Goal: Transaction & Acquisition: Purchase product/service

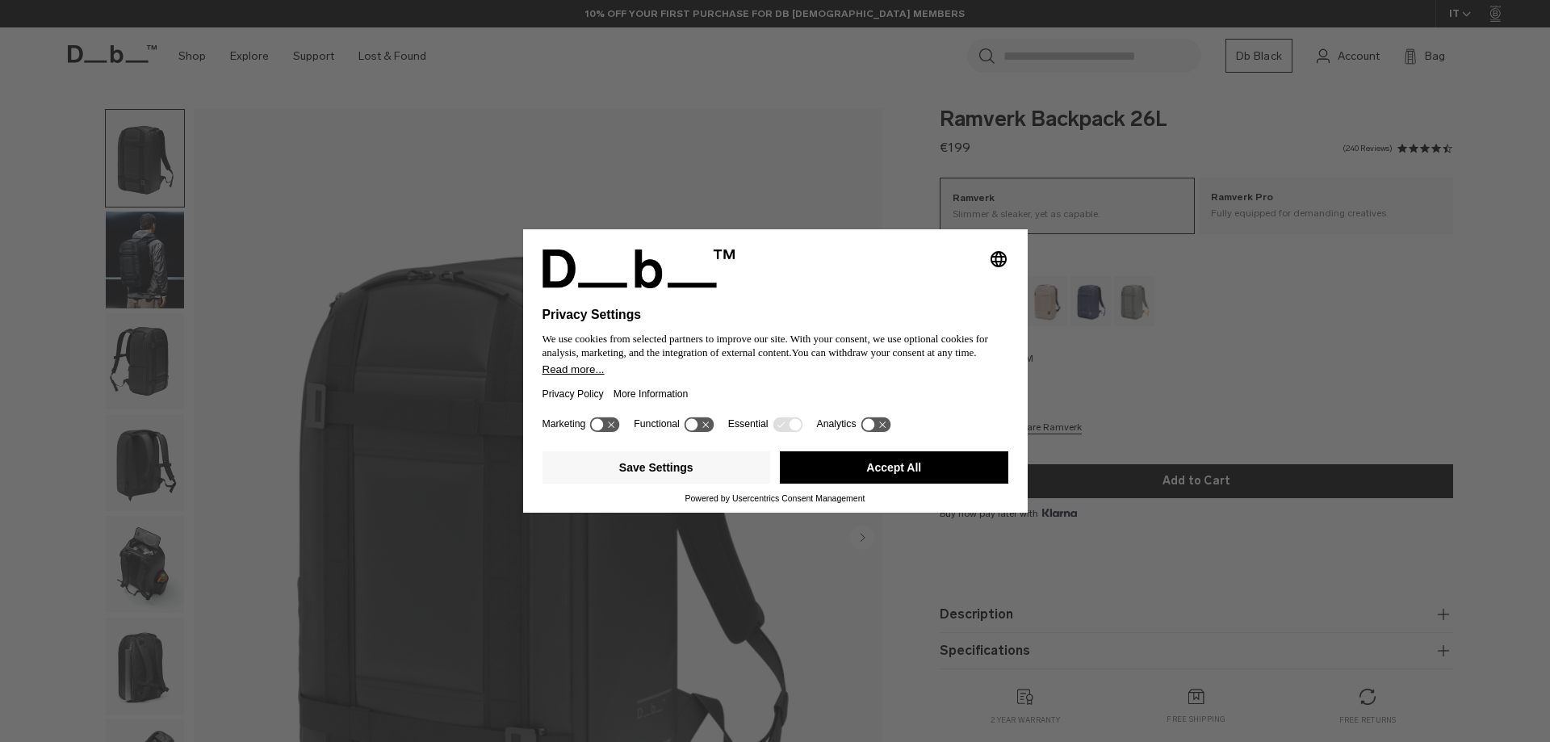
click at [842, 470] on button "Accept All" at bounding box center [894, 467] width 228 height 32
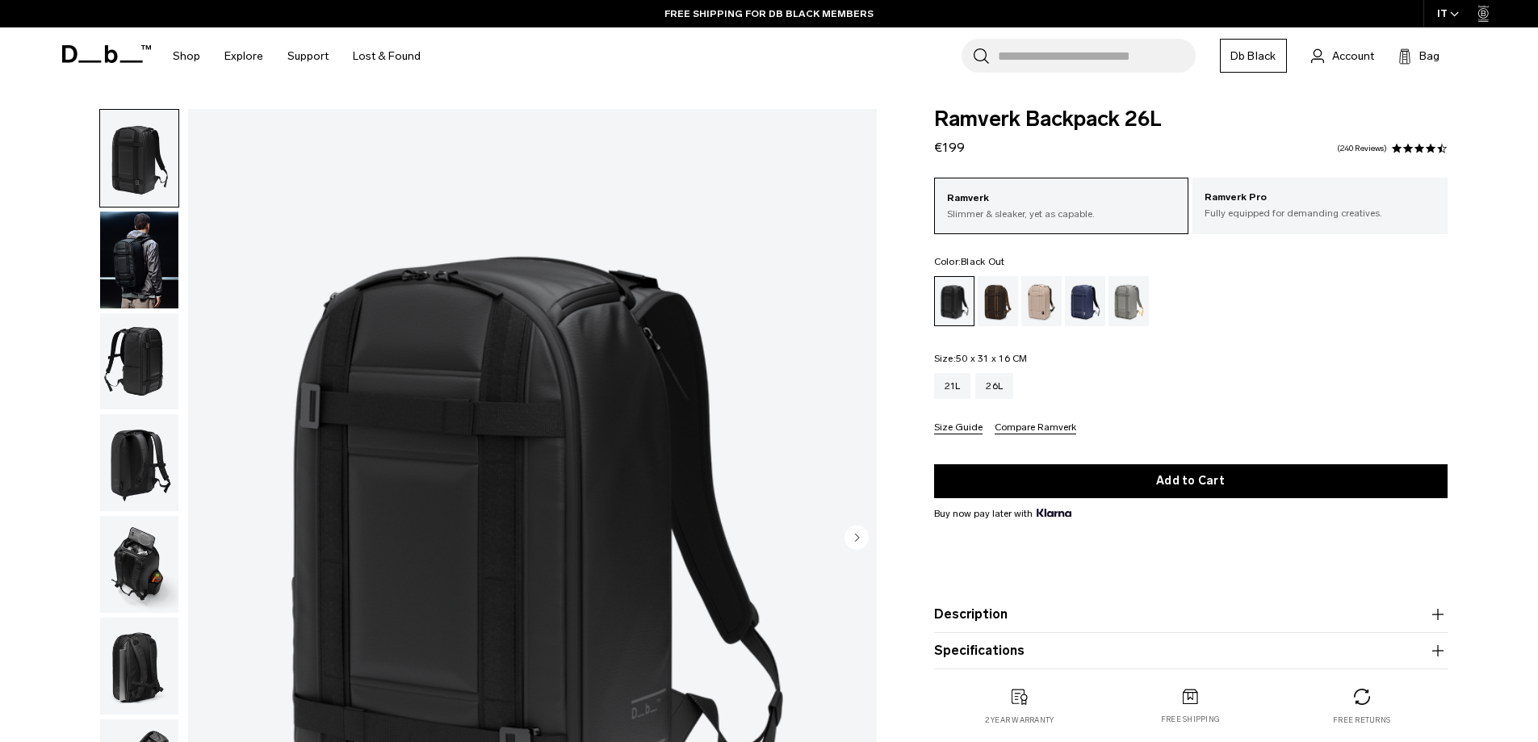
click at [1443, 17] on div "IT" at bounding box center [1448, 13] width 50 height 27
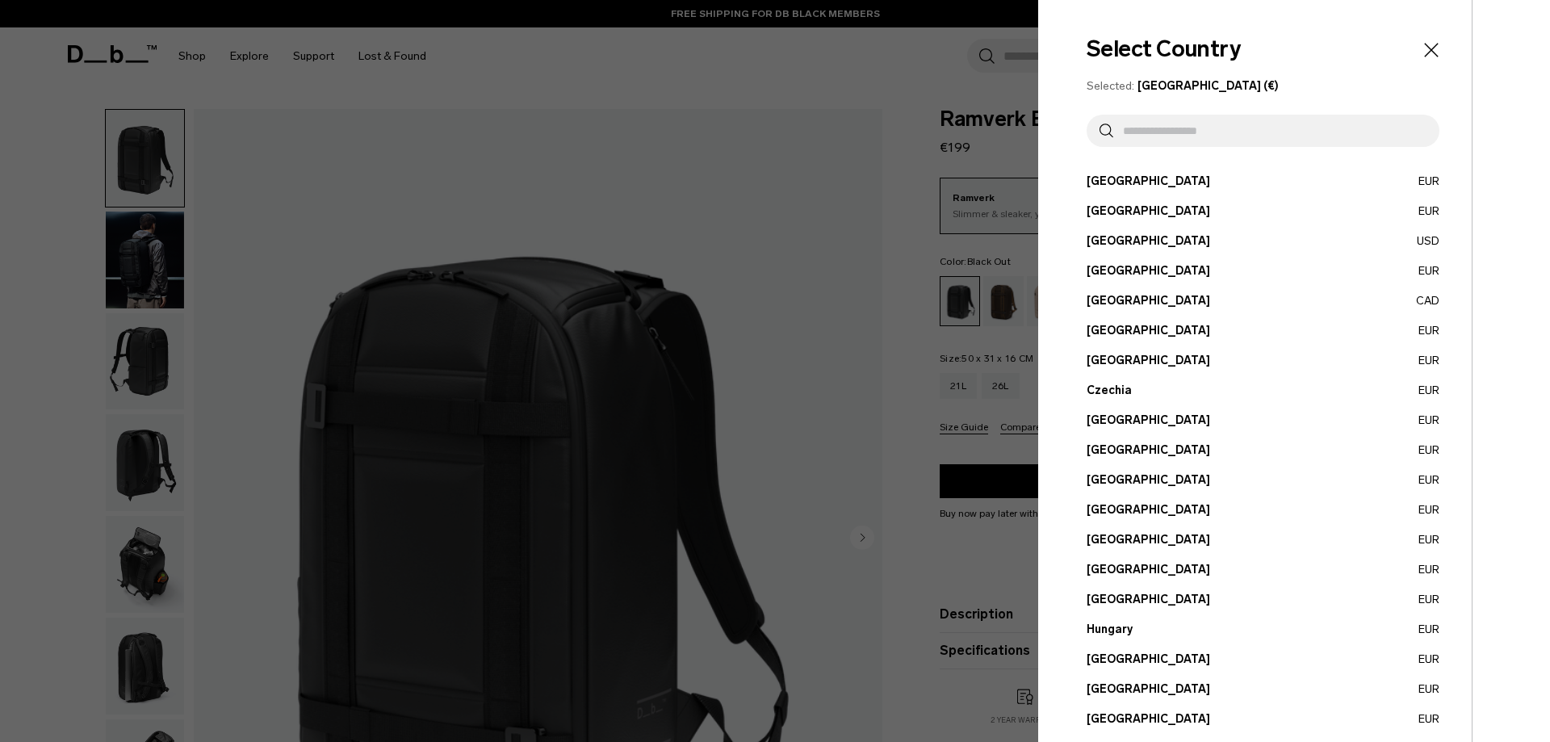
click at [869, 107] on div at bounding box center [775, 371] width 1550 height 742
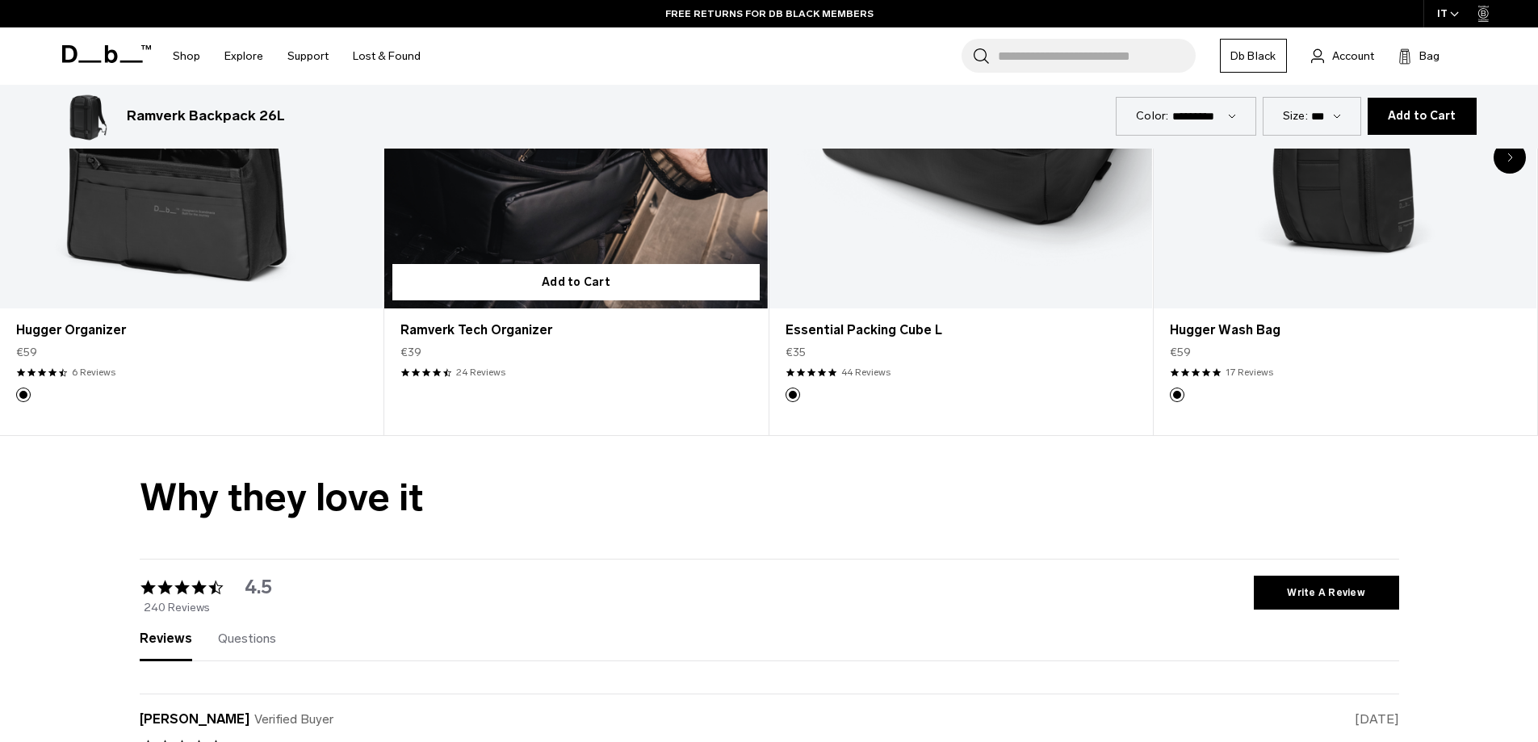
scroll to position [3956, 0]
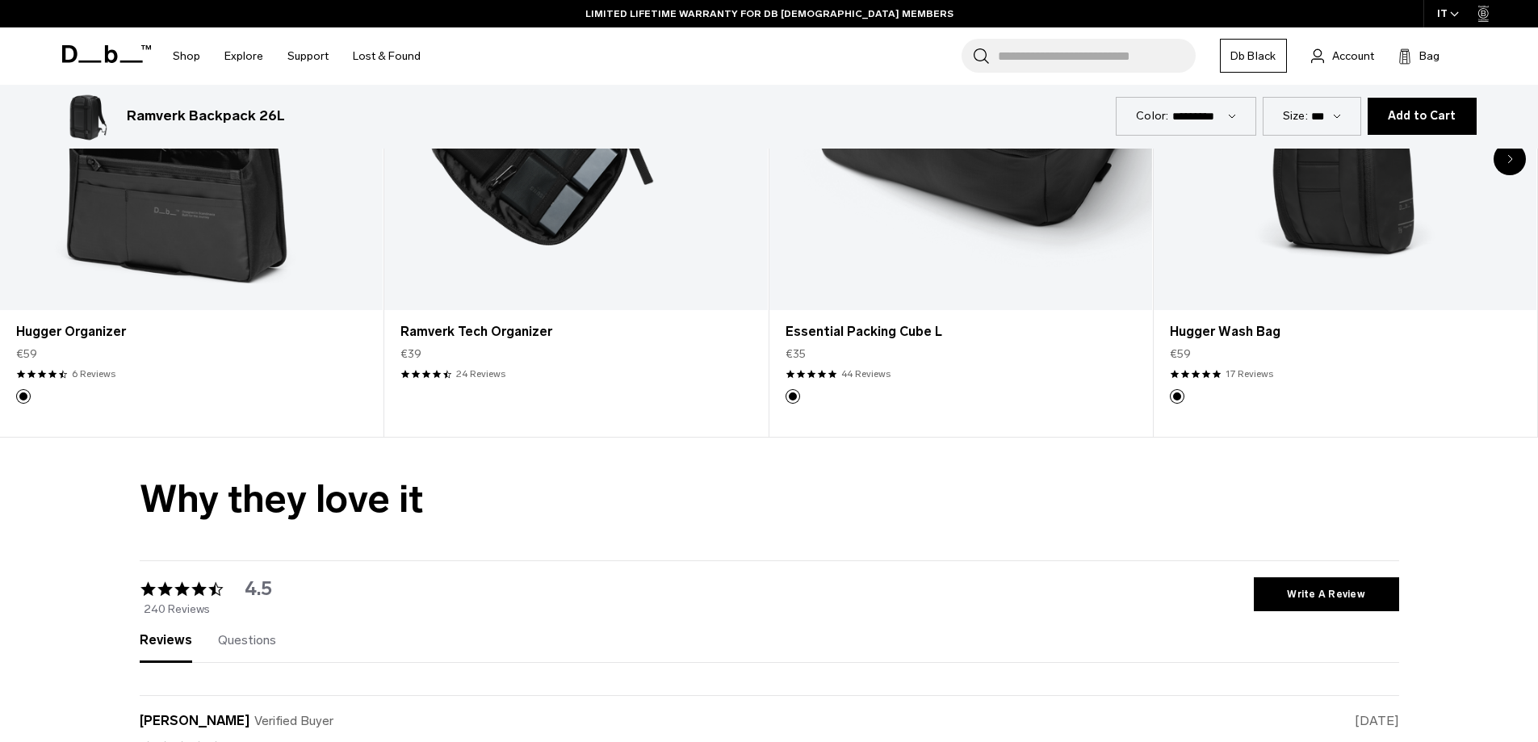
drag, startPoint x: 126, startPoint y: 120, endPoint x: 250, endPoint y: 123, distance: 124.3
click at [250, 123] on h3 "Ramverk Backpack 26L" at bounding box center [206, 116] width 158 height 21
copy h3 "Ramverk Backpack"
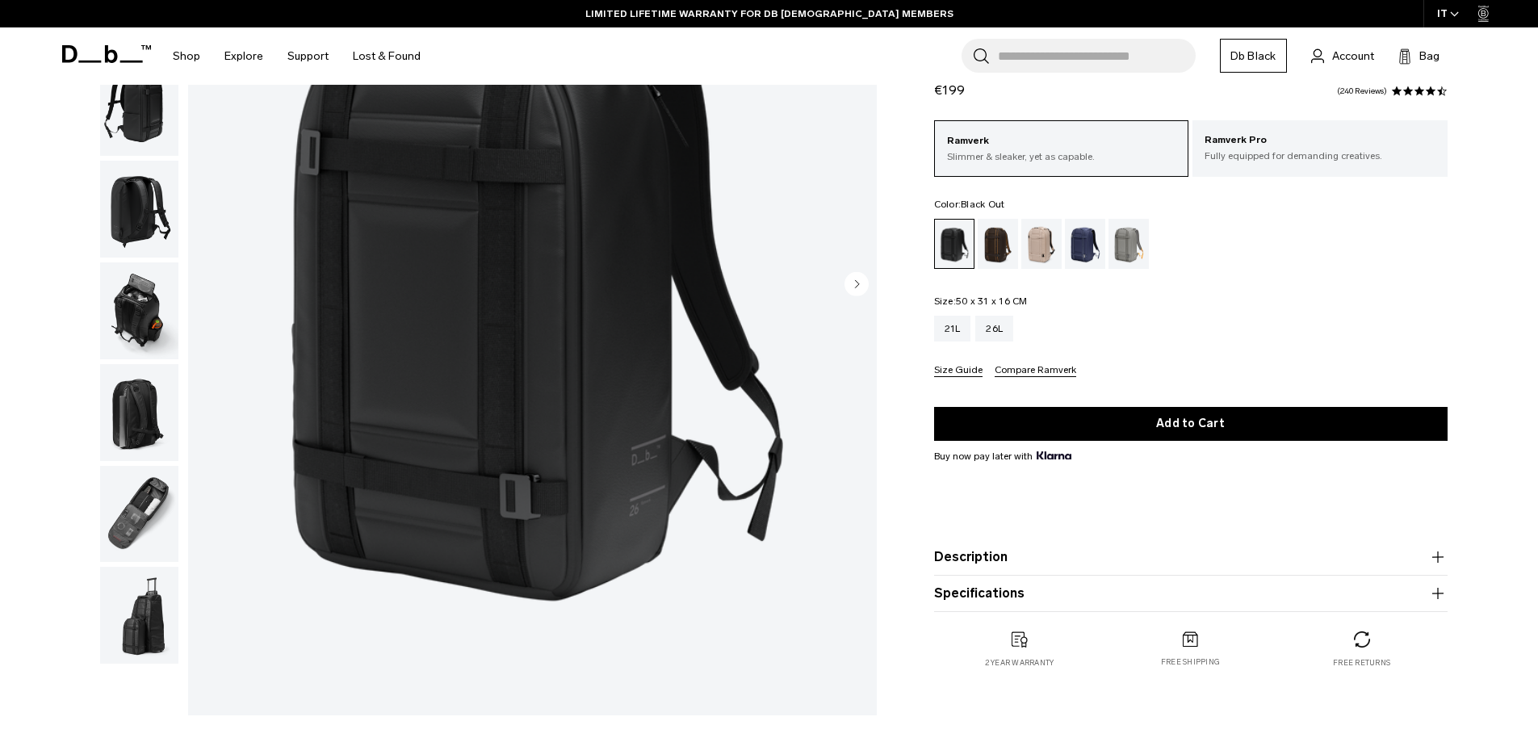
scroll to position [0, 0]
